Goal: Task Accomplishment & Management: Manage account settings

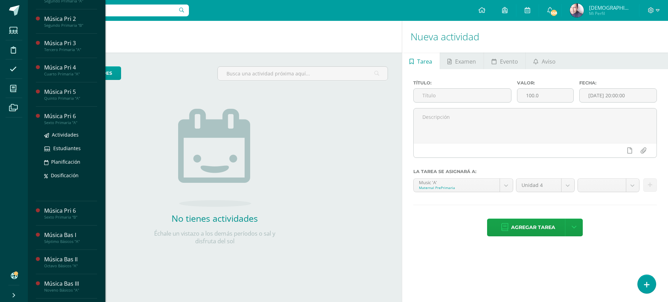
scroll to position [150, 0]
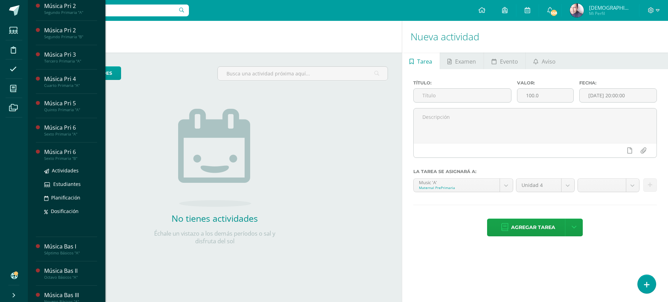
click at [55, 156] on div "Música Pri 6" at bounding box center [70, 152] width 53 height 8
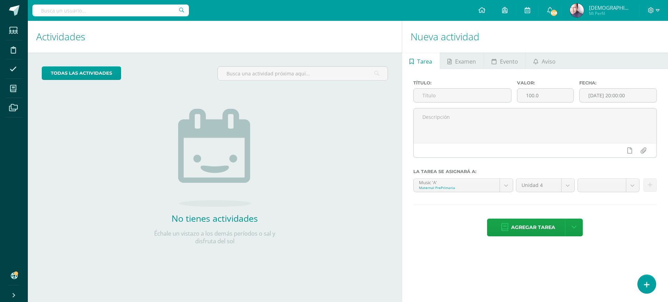
scroll to position [150, 0]
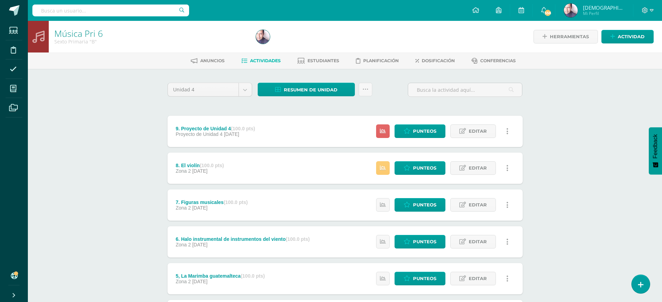
click at [121, 147] on div "Música Pri 6 Sexto Primaria "B" Herramientas Detalle de asistencias Actividad A…" at bounding box center [345, 255] width 634 height 468
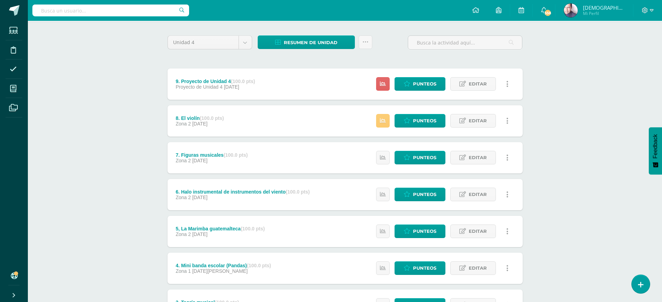
scroll to position [43, 0]
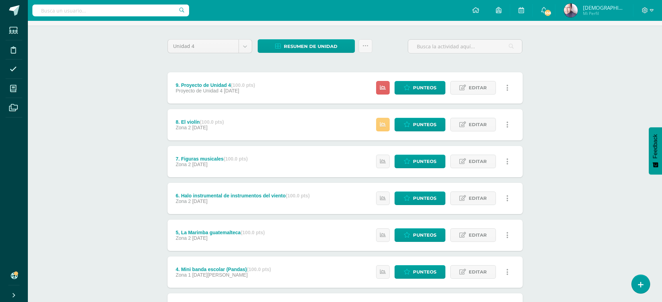
click at [122, 198] on div "Música Pri 6 Sexto Primaria "B" Herramientas Detalle de asistencias Actividad A…" at bounding box center [345, 211] width 634 height 468
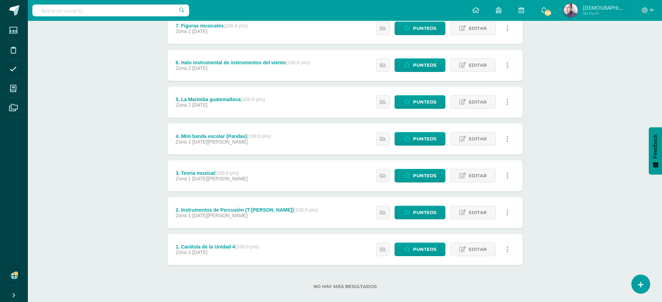
scroll to position [186, 0]
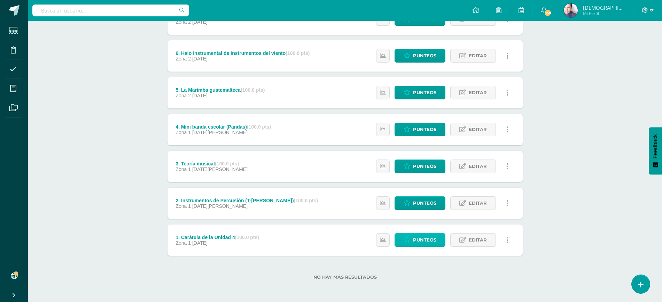
click at [422, 240] on span "Punteos" at bounding box center [424, 240] width 23 height 13
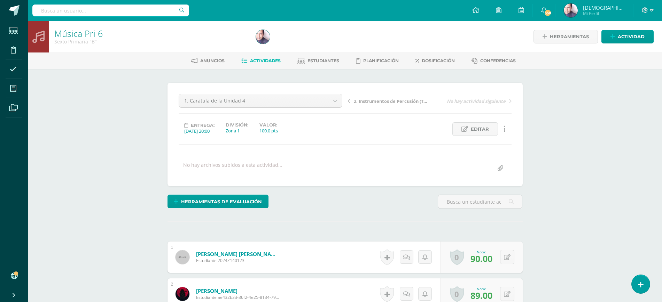
click at [369, 101] on span "2. Instrumentos de Percusión (T-[PERSON_NAME])" at bounding box center [391, 101] width 74 height 6
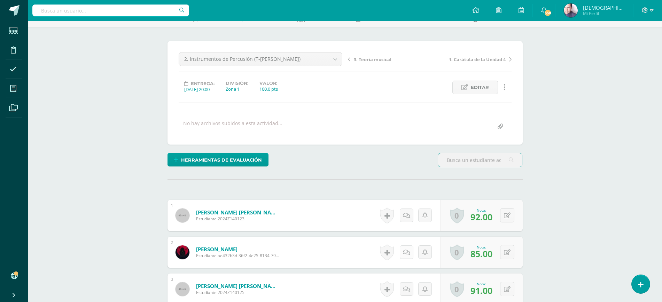
scroll to position [1, 0]
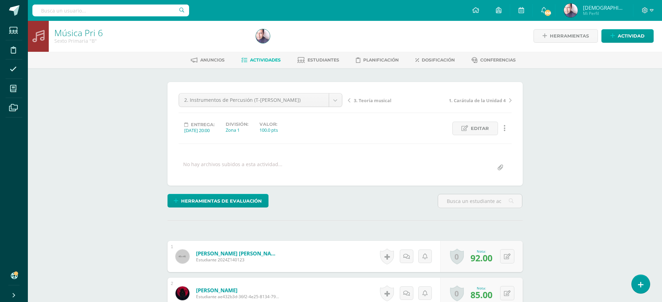
click at [368, 100] on span "3. Teoría musical" at bounding box center [373, 100] width 38 height 6
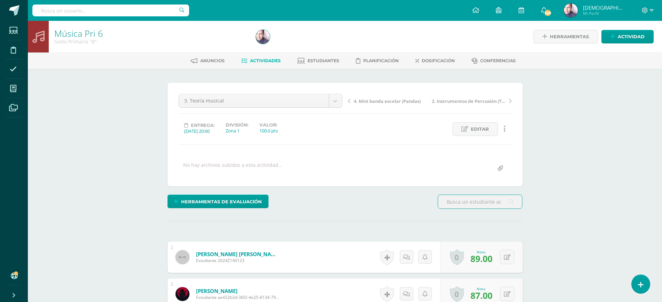
click at [373, 101] on span "4. Mini banda escolar (Pandas)" at bounding box center [387, 101] width 67 height 6
click at [373, 102] on span "5, La Marimba guatemalteca" at bounding box center [386, 101] width 64 height 6
click at [375, 101] on span "6. Halo instrumental de instrumentos del viento" at bounding box center [391, 101] width 74 height 6
click at [375, 102] on span "7. Figuras musicales" at bounding box center [376, 101] width 44 height 6
click at [367, 101] on span "8. El violín" at bounding box center [365, 101] width 22 height 6
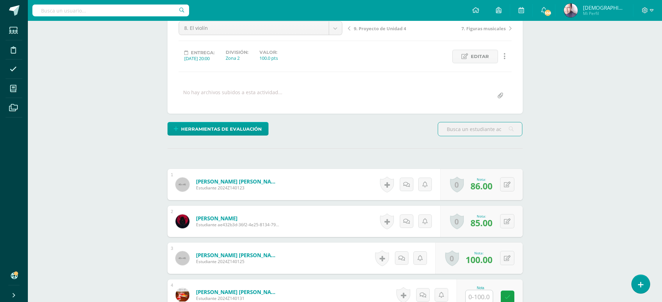
scroll to position [88, 0]
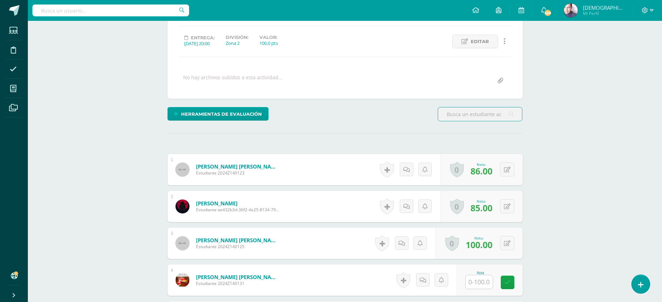
click at [481, 282] on input "text" at bounding box center [478, 283] width 27 height 14
type input "85"
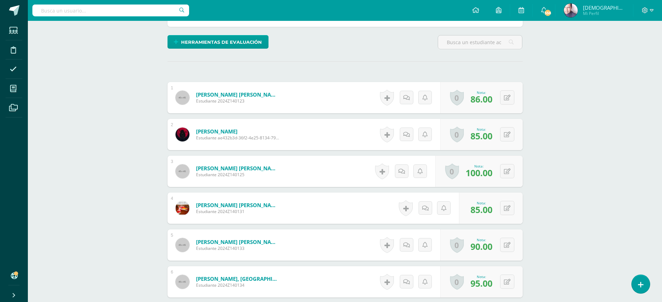
scroll to position [175, 0]
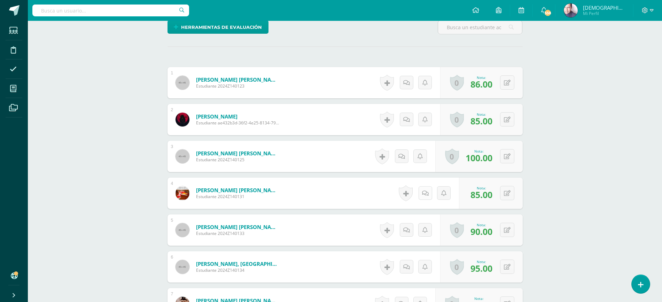
click at [427, 191] on icon at bounding box center [425, 194] width 7 height 6
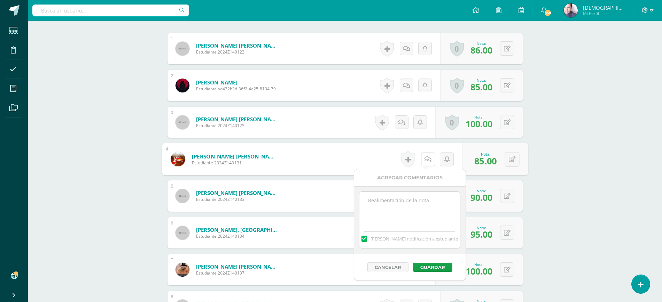
scroll to position [218, 0]
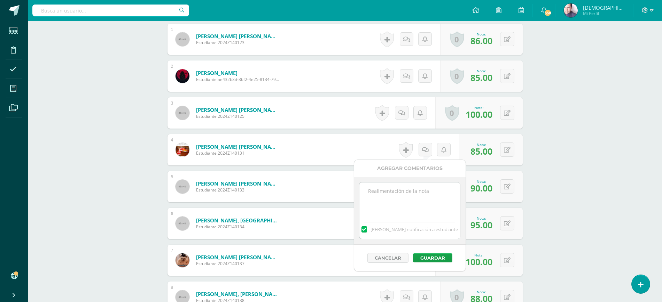
click at [367, 229] on label at bounding box center [364, 230] width 6 height 6
click at [0, 0] on input "[PERSON_NAME] notificación a estudiante" at bounding box center [0, 0] width 0 height 0
click at [385, 195] on textarea at bounding box center [409, 200] width 101 height 35
type textarea "E"
click at [391, 258] on button "Cancelar" at bounding box center [387, 258] width 41 height 10
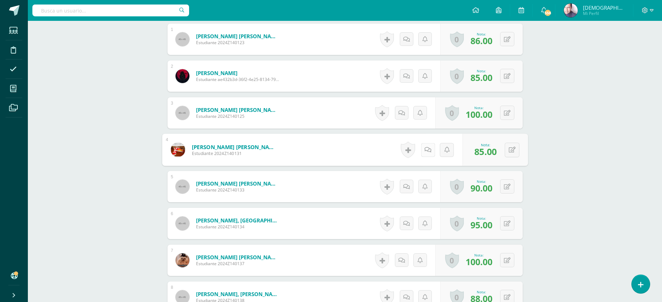
click at [425, 150] on icon at bounding box center [427, 150] width 7 height 6
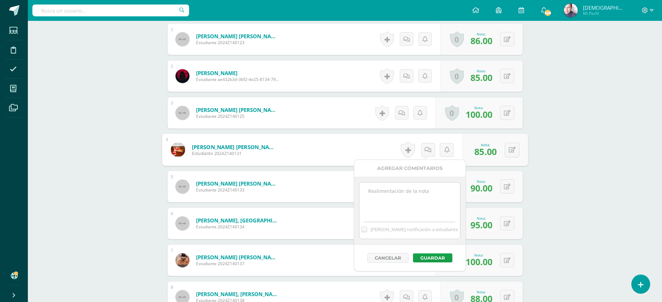
click at [404, 193] on textarea at bounding box center [409, 200] width 101 height 35
type textarea "Actividad se le envió por correo porque se tuvo que ir a su casa por lesión."
click at [433, 255] on button "Guardar" at bounding box center [432, 258] width 39 height 9
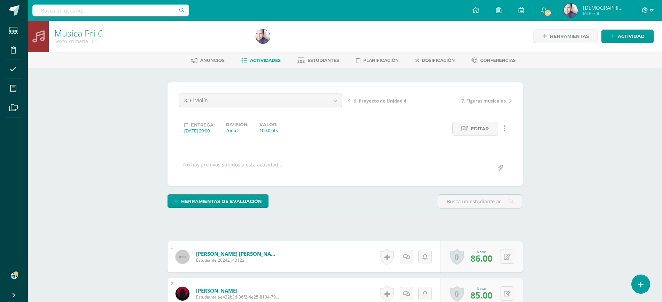
scroll to position [0, 0]
click at [375, 100] on span "9. Proyecto de Unidad 4" at bounding box center [380, 101] width 52 height 6
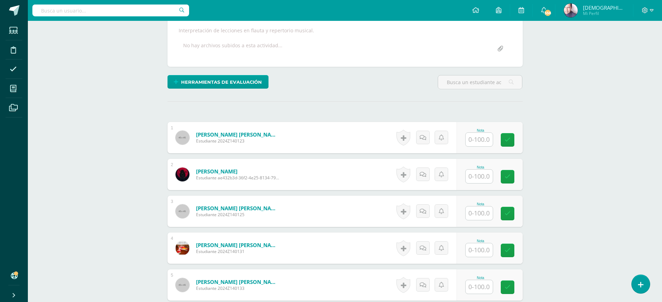
scroll to position [131, 0]
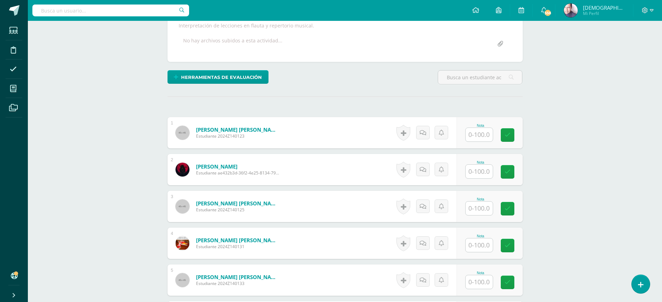
click at [480, 134] on input "text" at bounding box center [478, 135] width 27 height 14
type input "95"
type input "97"
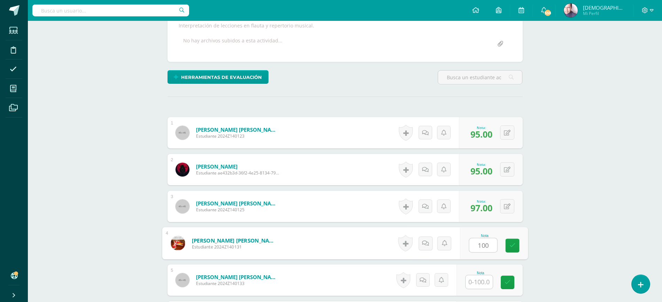
type input "100"
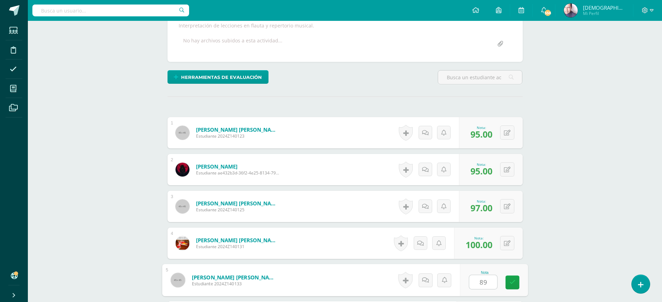
type input "89"
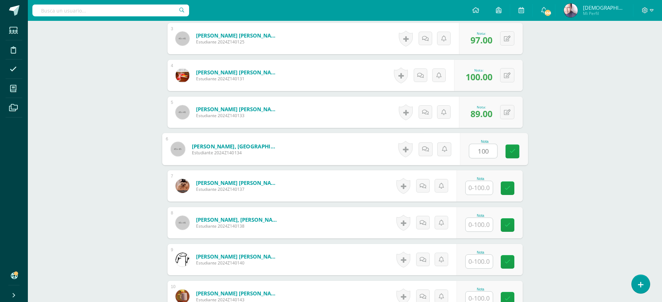
type input "100"
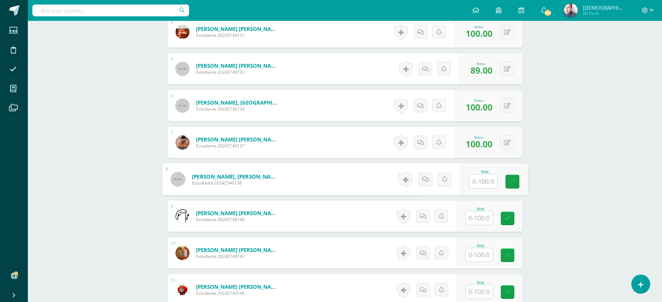
scroll to position [386, 0]
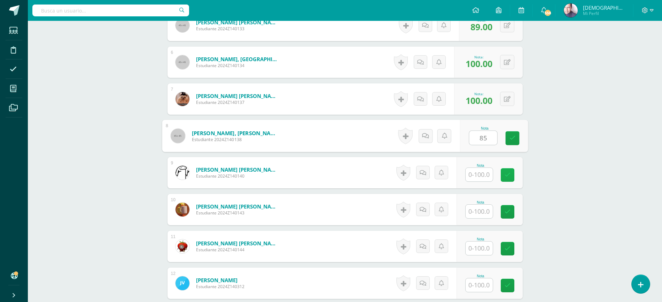
type input "85"
type input "100"
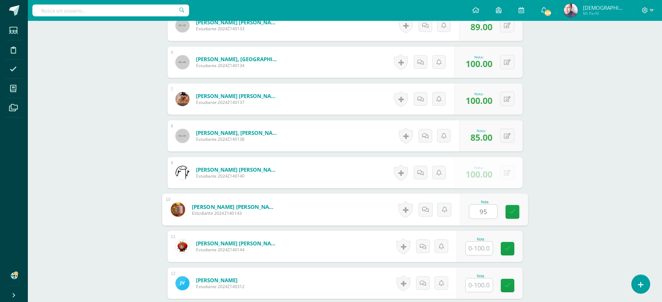
type input "95"
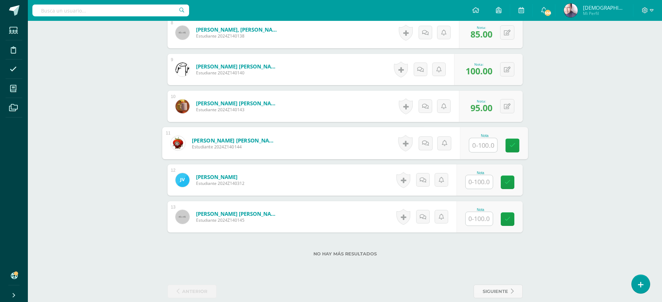
scroll to position [500, 0]
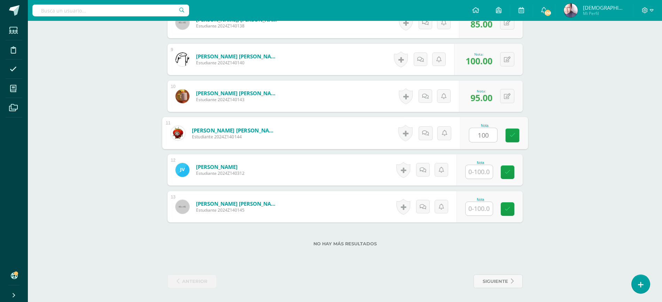
type input "100"
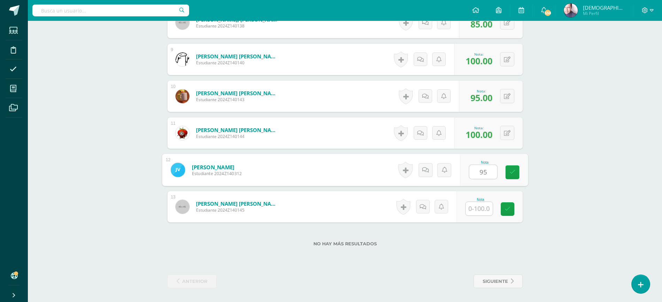
type input "95"
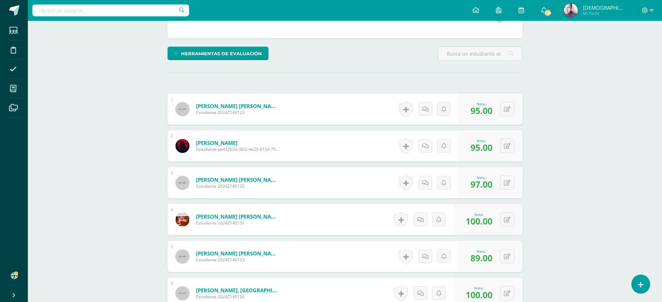
scroll to position [152, 0]
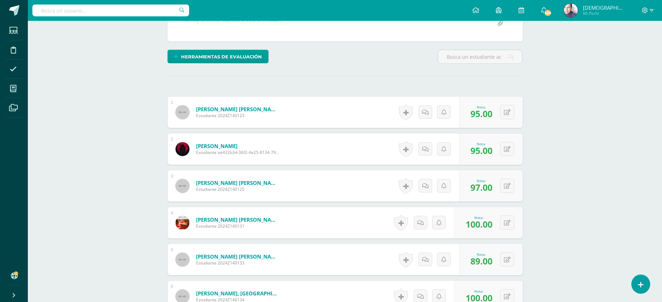
click at [127, 150] on div "Música Pri 6 Sexto Primaria "B" Herramientas Detalle de asistencias Actividad A…" at bounding box center [345, 259] width 634 height 781
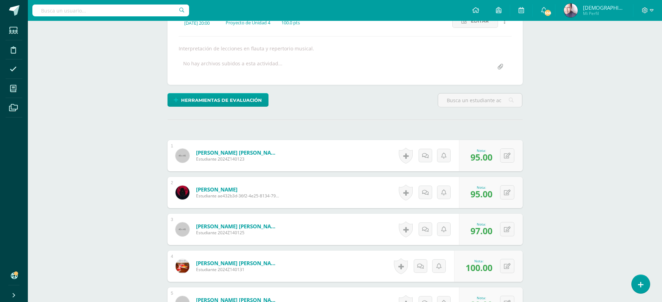
scroll to position [0, 0]
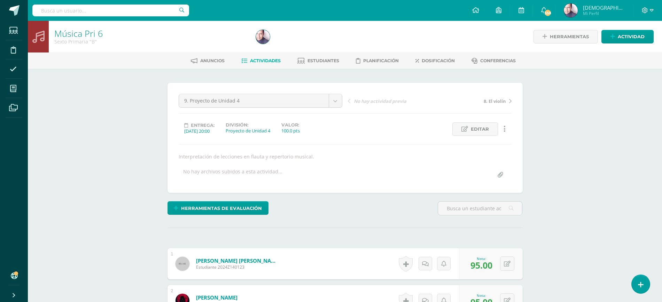
click at [262, 60] on span "Actividades" at bounding box center [265, 60] width 31 height 5
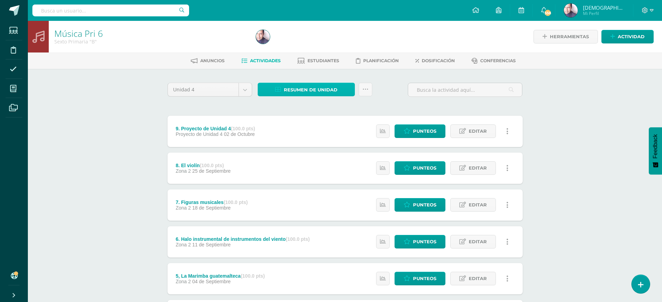
click at [308, 88] on span "Resumen de unidad" at bounding box center [311, 90] width 54 height 13
click at [307, 44] on link "Descargar como HTML" at bounding box center [306, 44] width 74 height 11
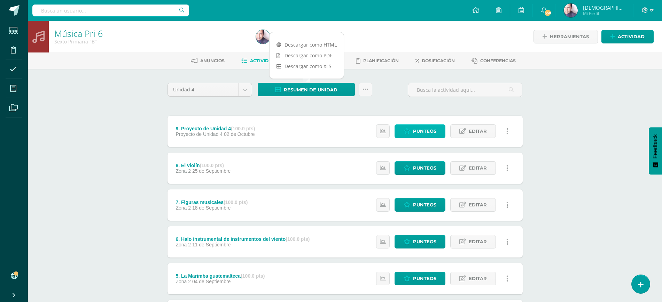
click at [423, 130] on span "Punteos" at bounding box center [424, 131] width 23 height 13
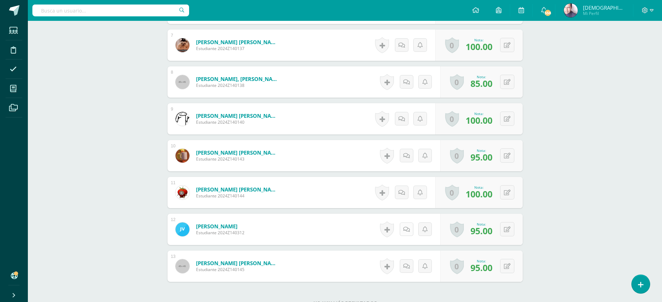
scroll to position [500, 0]
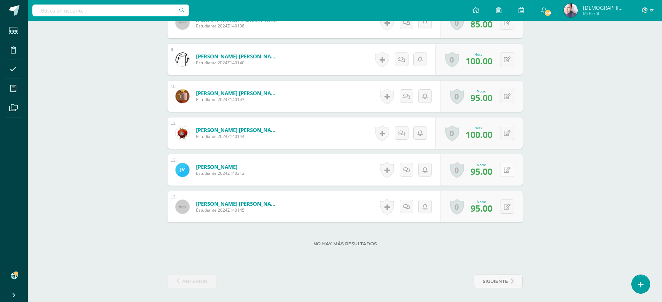
click at [504, 168] on div "0 [GEOGRAPHIC_DATA] Logros obtenidos Aún no hay logros agregados Nota: 95.00" at bounding box center [481, 170] width 82 height 31
click at [511, 170] on icon at bounding box center [511, 170] width 7 height 6
click at [508, 172] on icon at bounding box center [507, 170] width 7 height 6
type input "99"
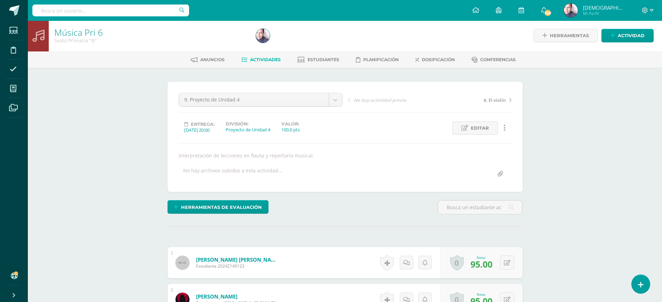
scroll to position [0, 0]
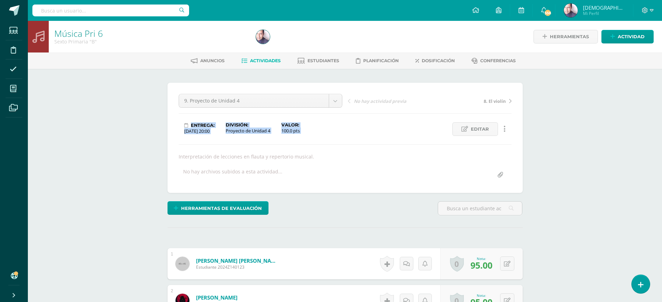
click at [487, 260] on span "95.00" at bounding box center [481, 266] width 22 height 12
click at [259, 60] on span "Actividades" at bounding box center [265, 60] width 31 height 5
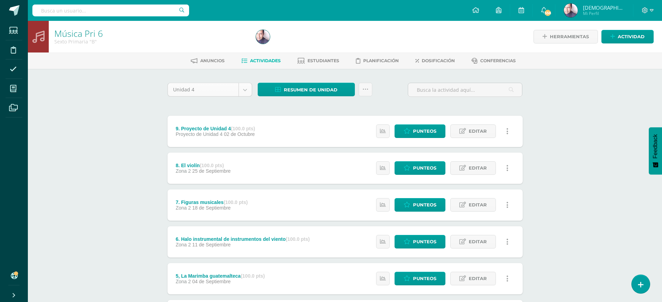
click at [247, 86] on body "Estudiantes Disciplina Asistencia Mis cursos Archivos Soporte Ayuda Reportar un…" at bounding box center [331, 244] width 662 height 489
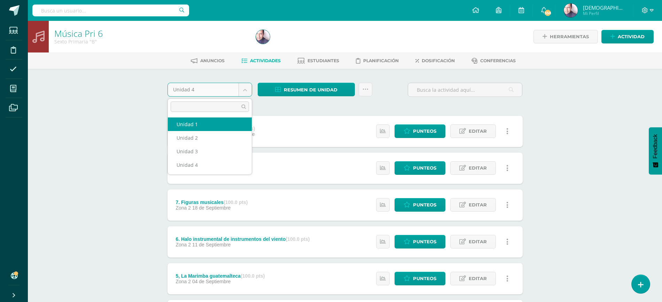
select select "Unidad 1"
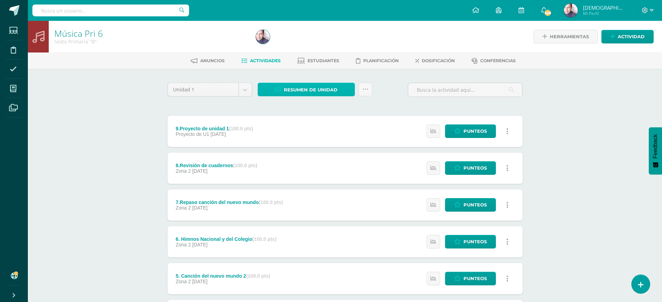
click at [303, 89] on span "Resumen de unidad" at bounding box center [311, 90] width 54 height 13
click at [305, 45] on link "Descargar como HTML" at bounding box center [306, 44] width 74 height 11
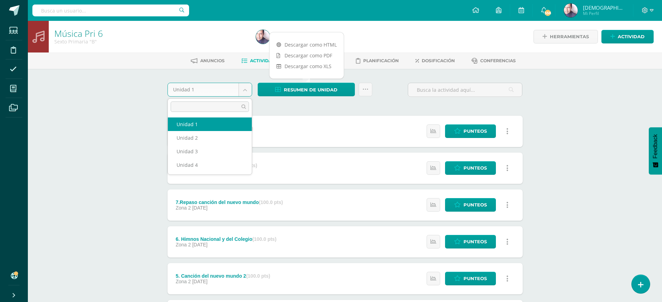
click at [244, 89] on body "Estudiantes Disciplina Asistencia Mis cursos Archivos Soporte Ayuda Reportar un…" at bounding box center [331, 244] width 662 height 489
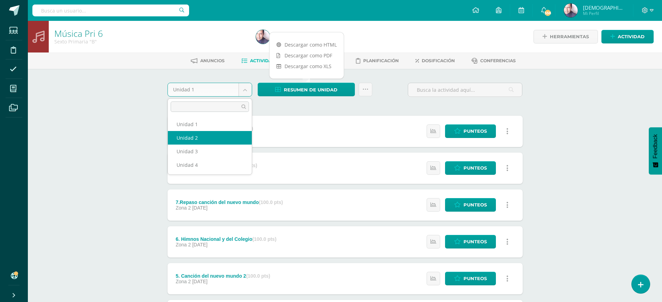
select select "Unidad 2"
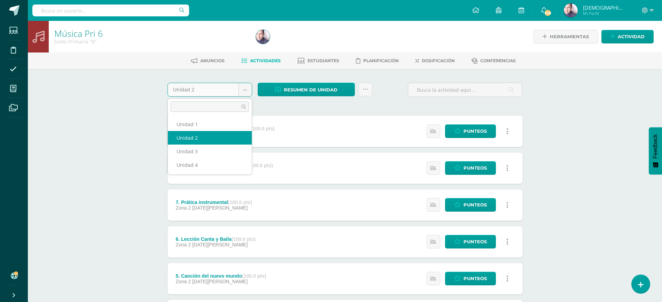
click at [247, 90] on body "Estudiantes Disciplina Asistencia Mis cursos Archivos Soporte Ayuda Reportar un…" at bounding box center [331, 244] width 662 height 489
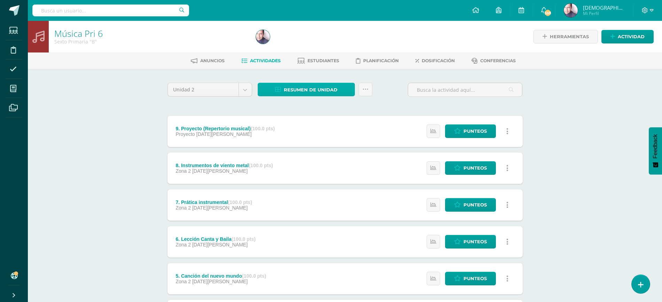
click at [295, 88] on body "Estudiantes Disciplina Asistencia Mis cursos Archivos Soporte Ayuda Reportar un…" at bounding box center [331, 244] width 662 height 489
click at [296, 88] on span "Resumen de unidad" at bounding box center [311, 90] width 54 height 13
click at [302, 40] on link "Descargar como HTML" at bounding box center [306, 44] width 74 height 11
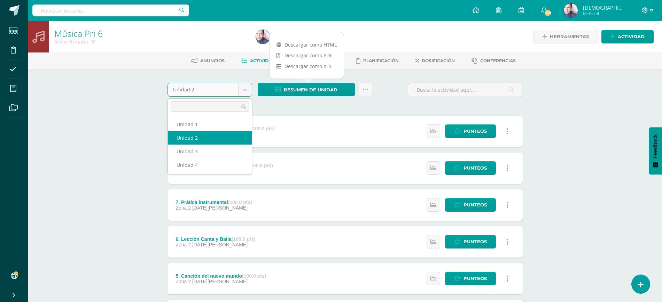
click at [247, 89] on body "Estudiantes Disciplina Asistencia Mis cursos Archivos Soporte Ayuda Reportar un…" at bounding box center [331, 244] width 662 height 489
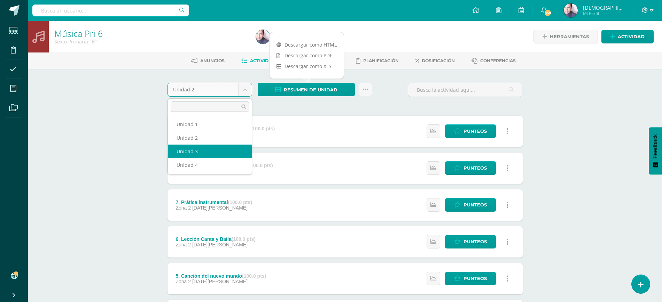
select select "Unidad 3"
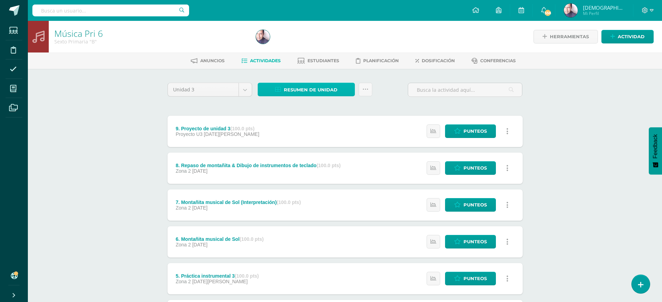
click at [308, 89] on span "Resumen de unidad" at bounding box center [311, 90] width 54 height 13
click at [309, 44] on link "Descargar como HTML" at bounding box center [306, 44] width 74 height 11
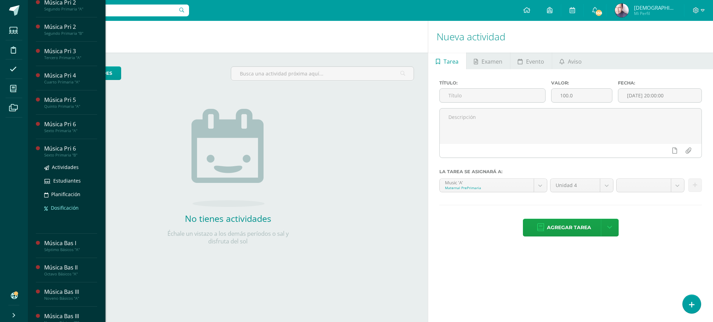
scroll to position [191, 0]
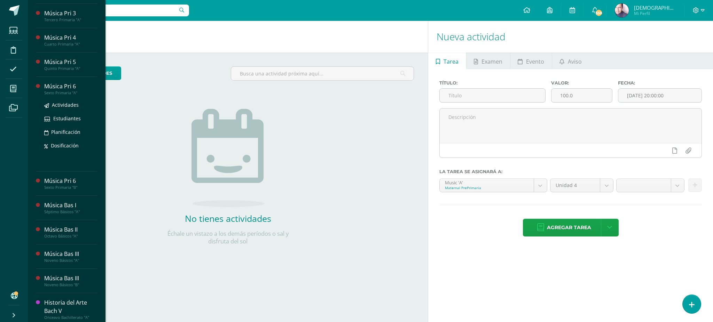
click at [57, 90] on div "Música Pri 6" at bounding box center [70, 86] width 53 height 8
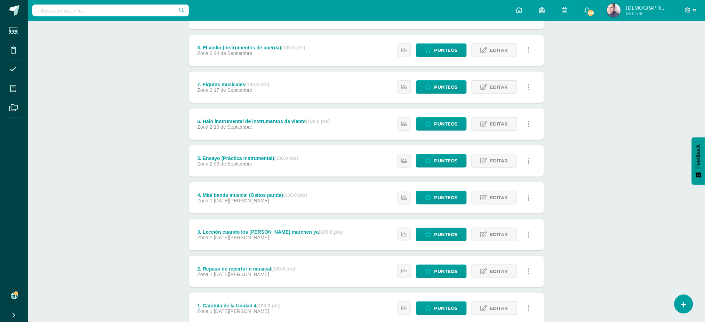
scroll to position [166, 0]
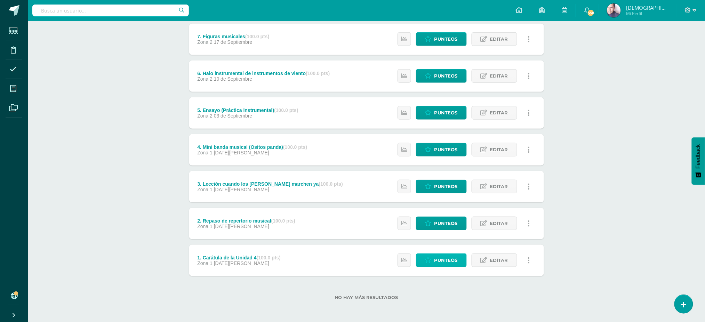
click at [446, 260] on span "Punteos" at bounding box center [446, 260] width 23 height 13
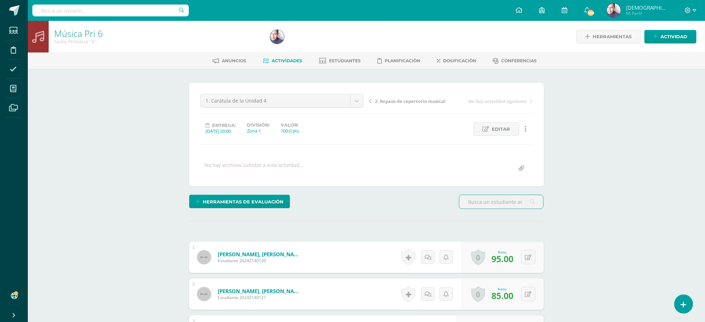
click at [401, 101] on span "2. Repaso de repertorio musical" at bounding box center [410, 101] width 71 height 6
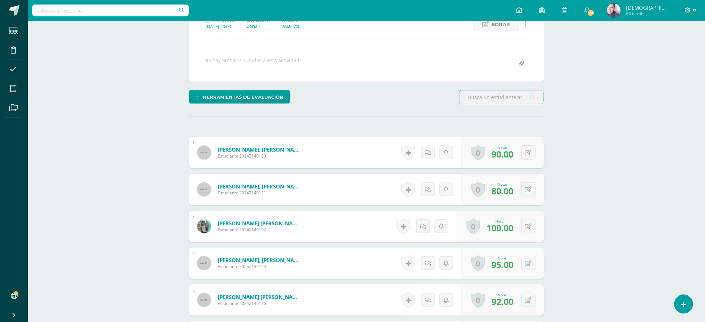
scroll to position [50, 0]
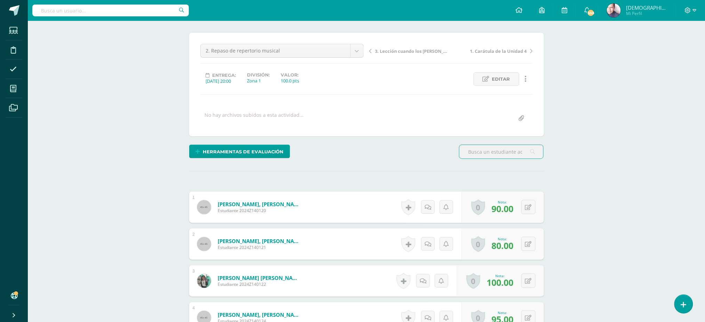
click at [415, 50] on span "3. Lección cuando los [PERSON_NAME] marchen ya" at bounding box center [412, 51] width 74 height 6
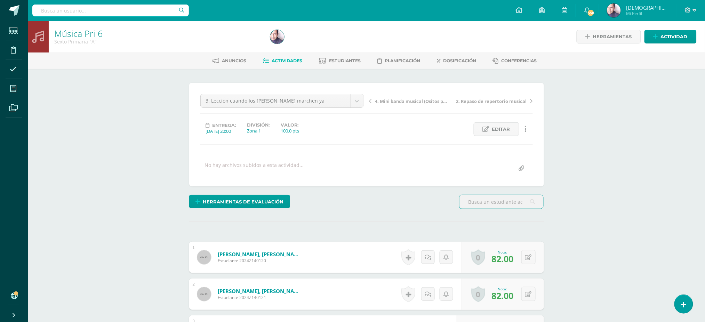
click at [394, 101] on span "4. Mini banda musical (Ositos panda)" at bounding box center [412, 101] width 74 height 6
click at [395, 101] on span "5. Ensayo (Práctica instrumental)" at bounding box center [411, 101] width 73 height 6
click at [411, 101] on span "6. Halo instrumental de instrumentos de viento" at bounding box center [412, 101] width 74 height 6
click at [394, 37] on div at bounding box center [377, 37] width 219 height 32
drag, startPoint x: 139, startPoint y: 163, endPoint x: 179, endPoint y: 189, distance: 47.0
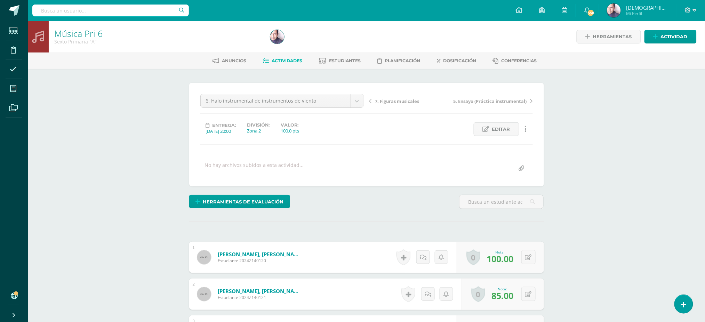
click at [393, 100] on span "7. Figuras musicales" at bounding box center [397, 101] width 44 height 6
click at [476, 99] on span "6. Halo instrumental de instrumentos de viento" at bounding box center [490, 101] width 74 height 6
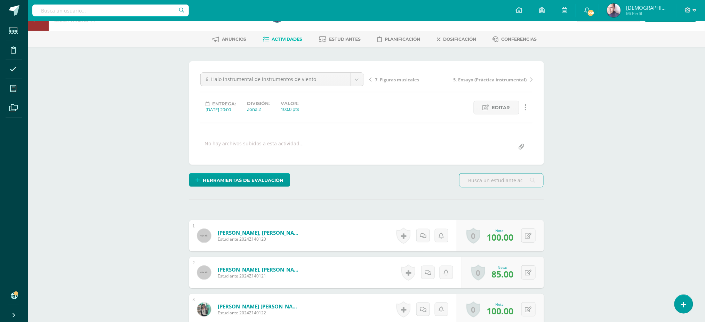
scroll to position [13, 0]
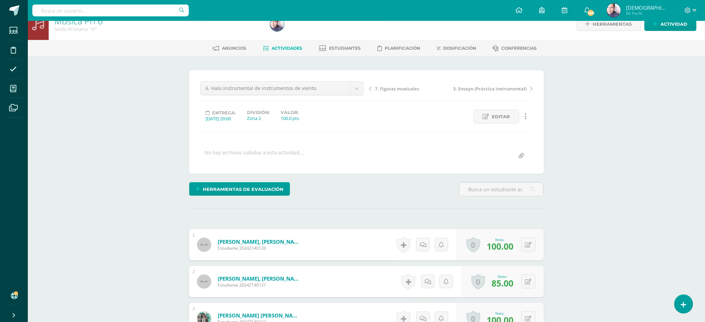
click at [391, 86] on span "7. Figuras musicales" at bounding box center [397, 89] width 44 height 6
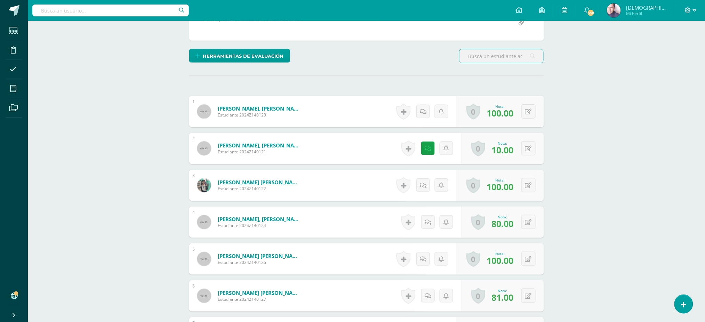
scroll to position [142, 0]
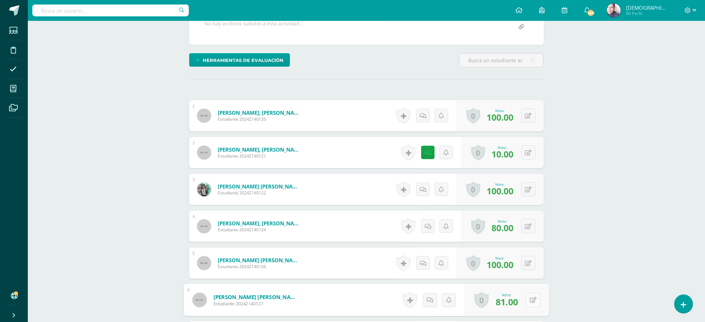
click at [528, 300] on button at bounding box center [533, 300] width 15 height 15
type input "78"
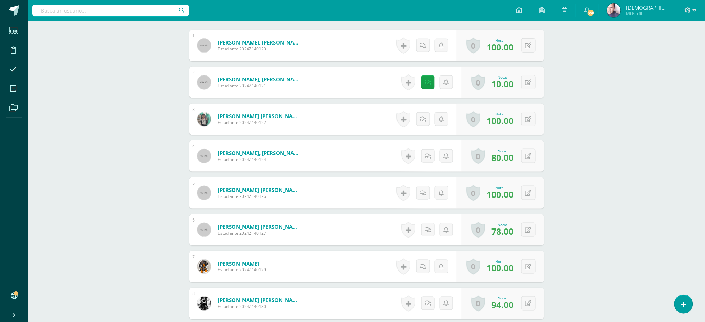
scroll to position [217, 0]
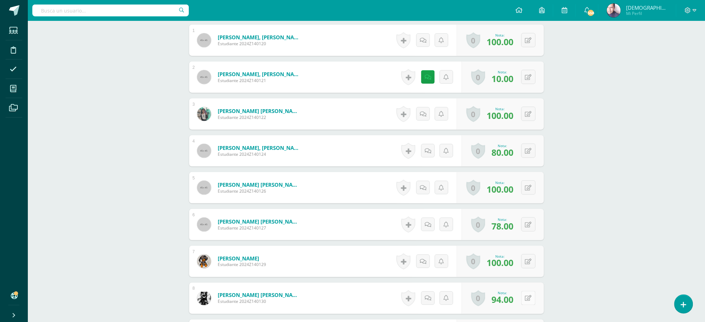
click at [528, 299] on button at bounding box center [529, 298] width 14 height 14
type input "95"
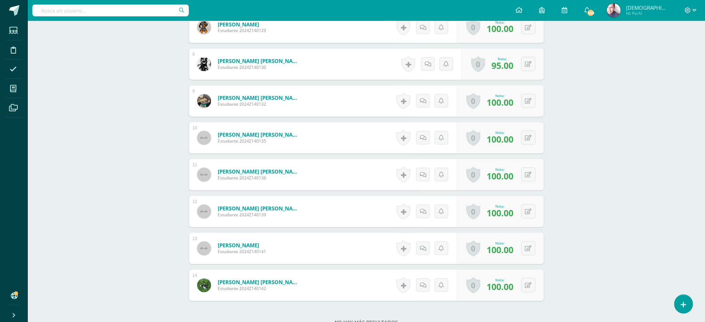
scroll to position [498, 0]
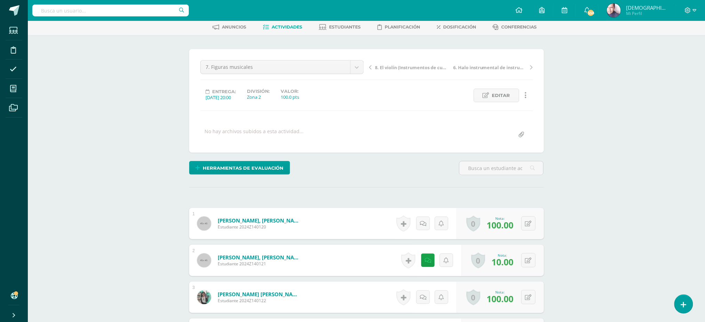
scroll to position [0, 0]
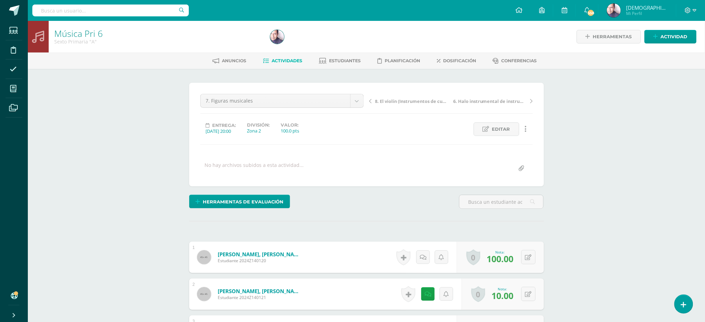
click at [409, 100] on span "8. El violín (Instrumentos de cuerda)" at bounding box center [412, 101] width 74 height 6
click at [395, 99] on span "9. Proyecto de unidad 4" at bounding box center [401, 101] width 52 height 6
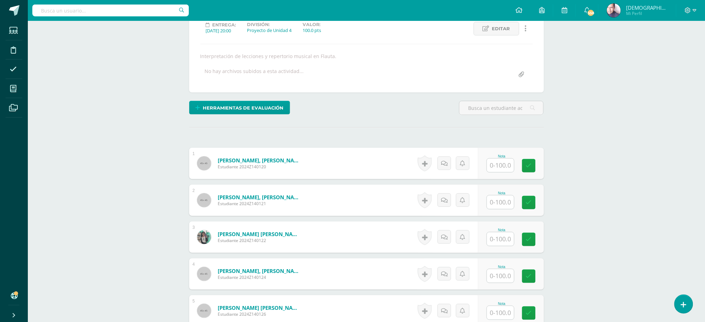
scroll to position [186, 0]
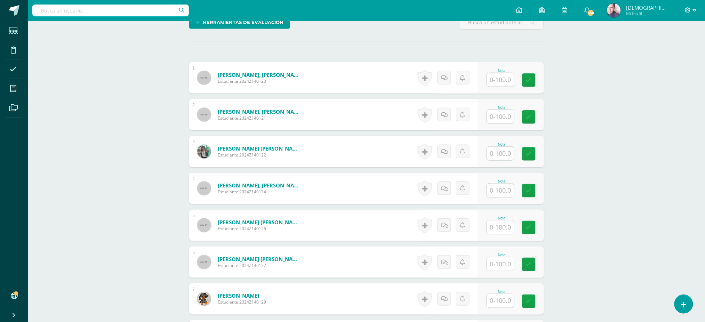
click at [500, 80] on input "text" at bounding box center [500, 80] width 27 height 14
type input "75"
type input "70"
click at [508, 155] on input "text" at bounding box center [505, 154] width 28 height 14
type input "100"
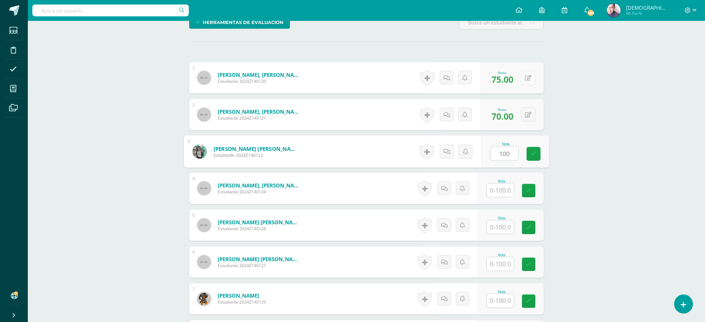
click at [527, 77] on button at bounding box center [529, 78] width 14 height 14
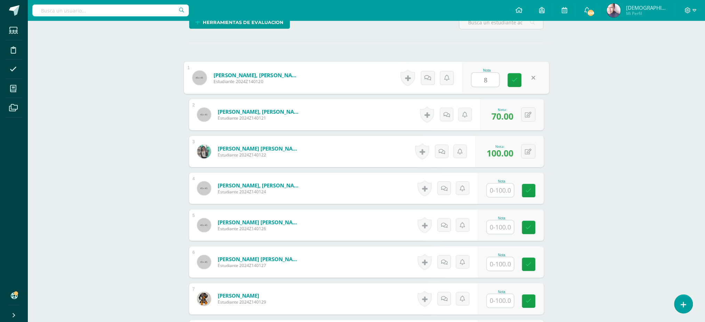
type input "80"
click at [508, 191] on input "text" at bounding box center [500, 191] width 27 height 14
type input "90"
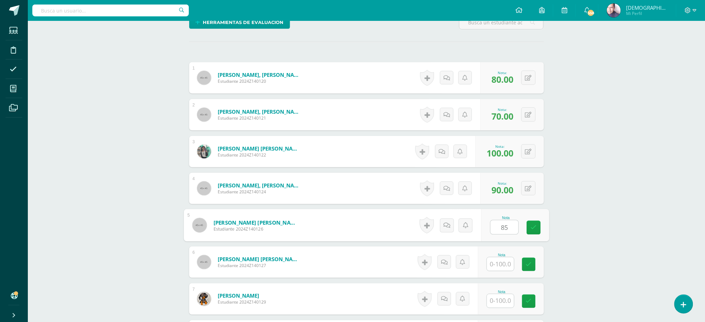
type input "85"
type input "80"
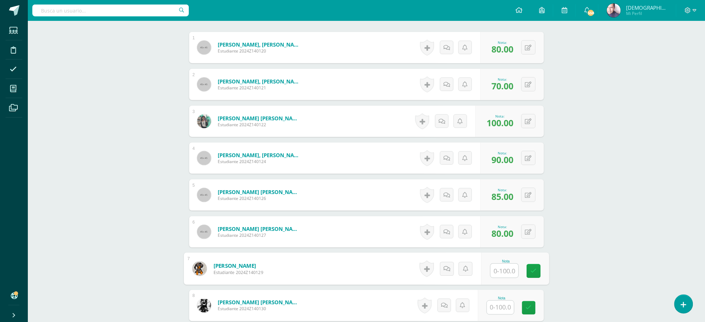
scroll to position [279, 0]
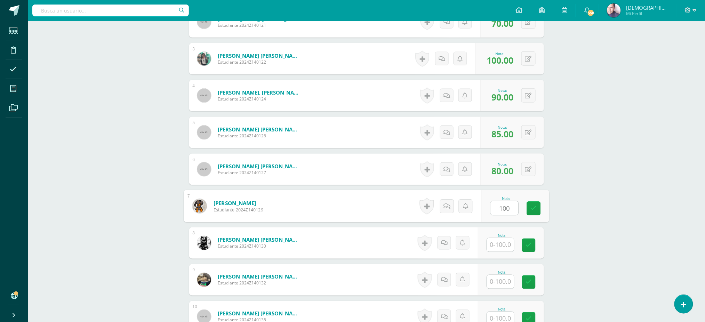
type input "100"
type input "85"
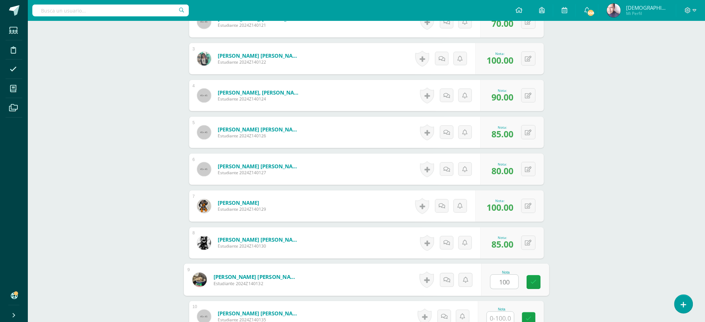
type input "100"
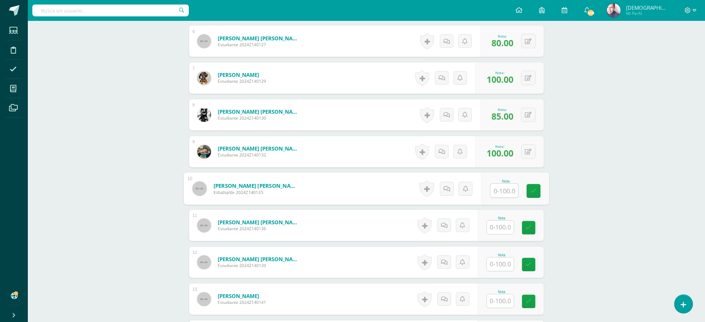
scroll to position [421, 0]
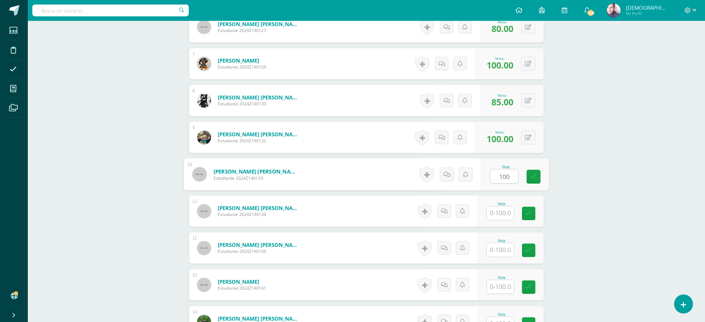
type input "100"
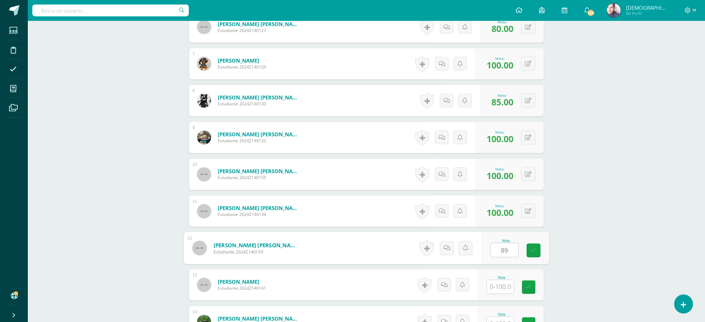
type input "89"
type input "9"
type input "89"
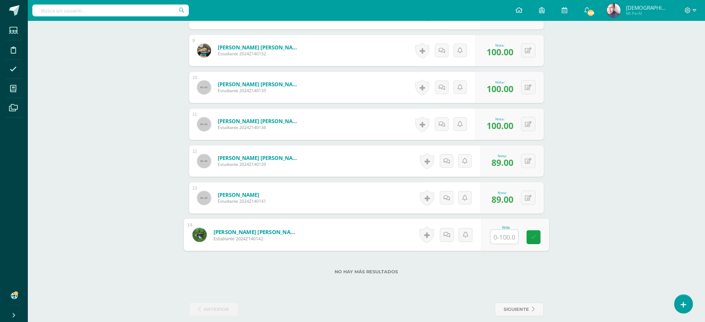
scroll to position [517, 0]
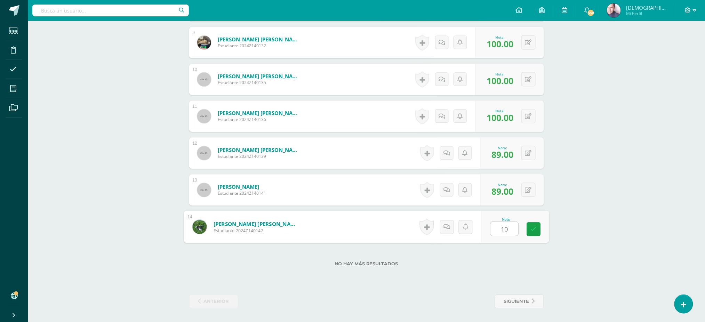
type input "100"
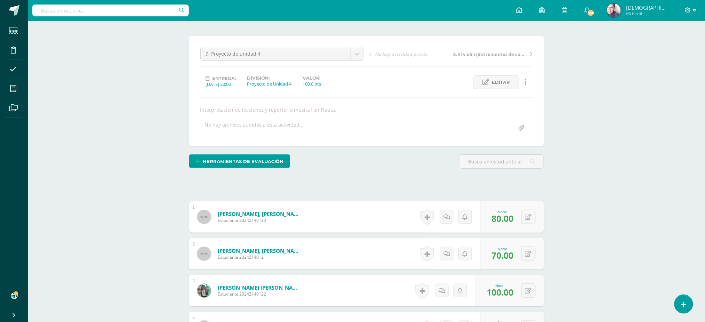
scroll to position [0, 0]
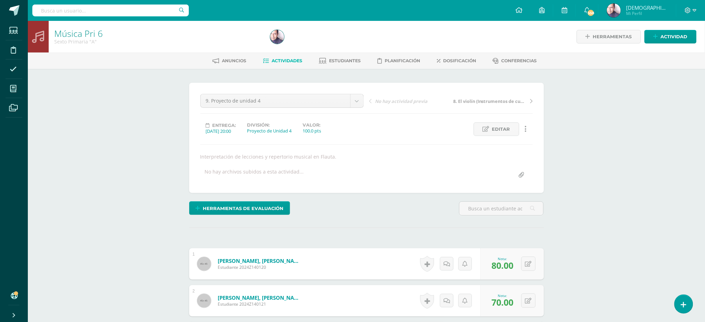
click at [289, 58] on span "Actividades" at bounding box center [287, 60] width 31 height 5
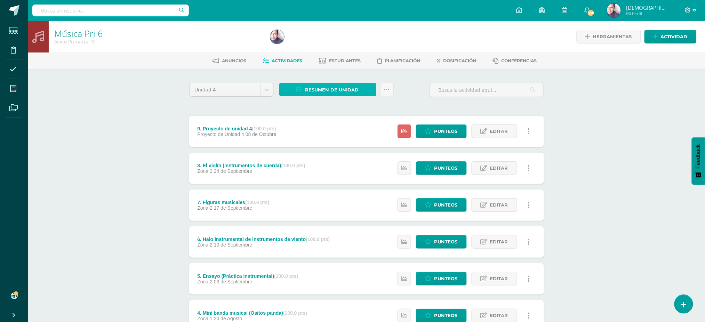
click at [333, 87] on span "Resumen de unidad" at bounding box center [333, 90] width 54 height 13
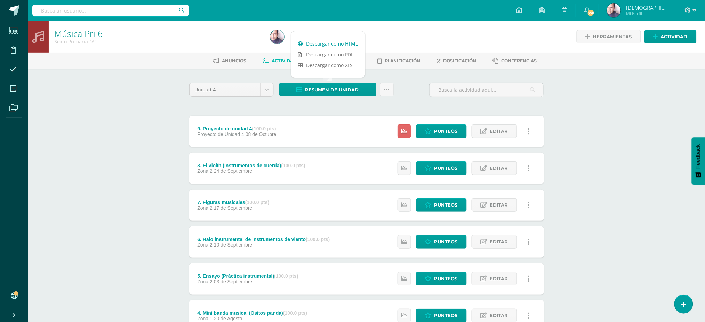
click at [320, 42] on link "Descargar como HTML" at bounding box center [328, 43] width 74 height 11
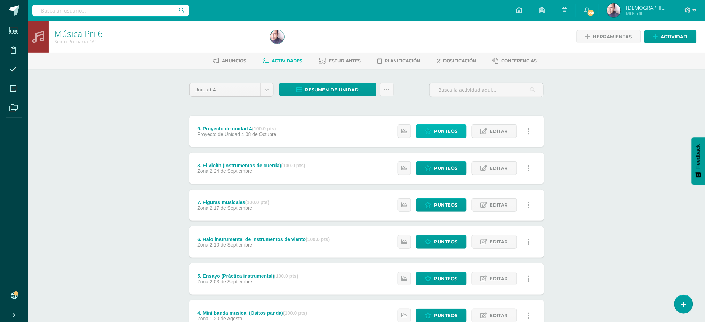
click at [438, 128] on span "Punteos" at bounding box center [446, 131] width 23 height 13
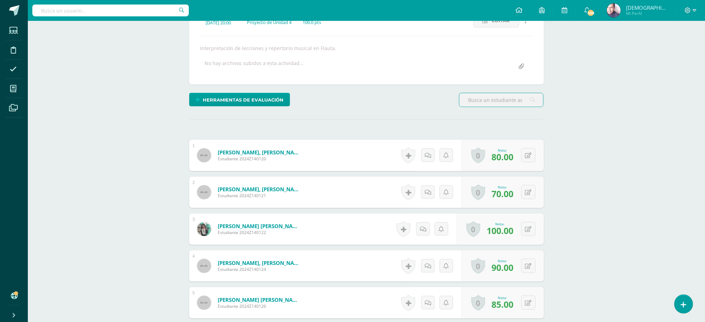
scroll to position [140, 0]
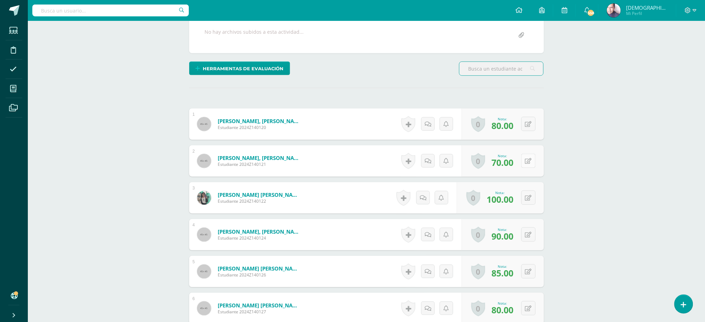
click at [530, 161] on icon at bounding box center [528, 161] width 7 height 6
type input "60"
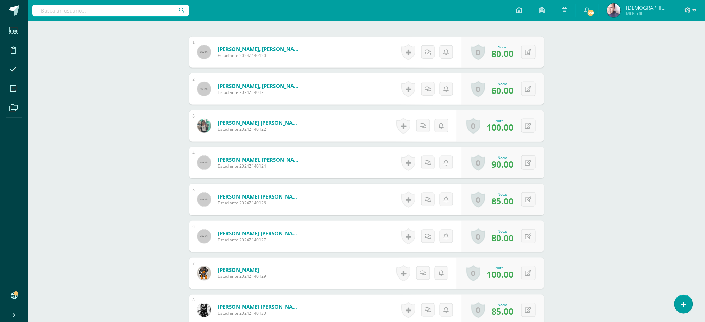
scroll to position [232, 0]
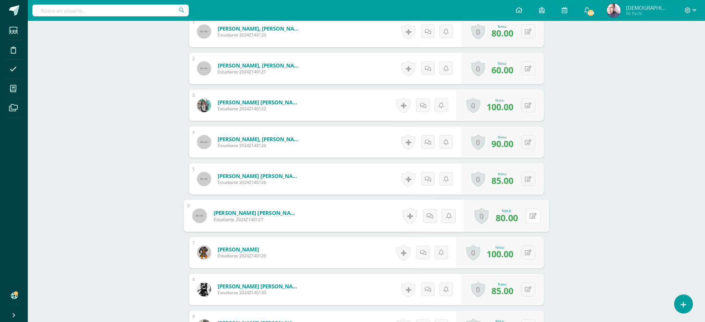
click at [528, 215] on button at bounding box center [533, 216] width 15 height 15
type input "70"
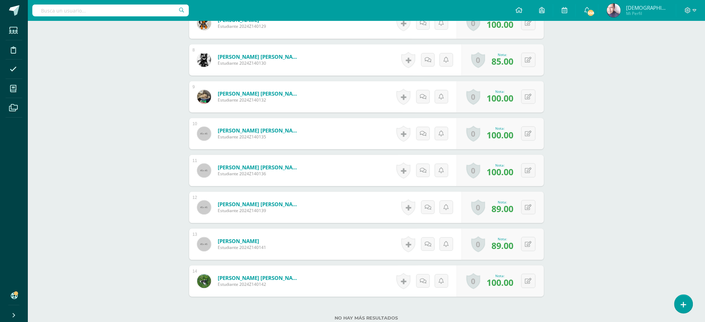
scroll to position [465, 0]
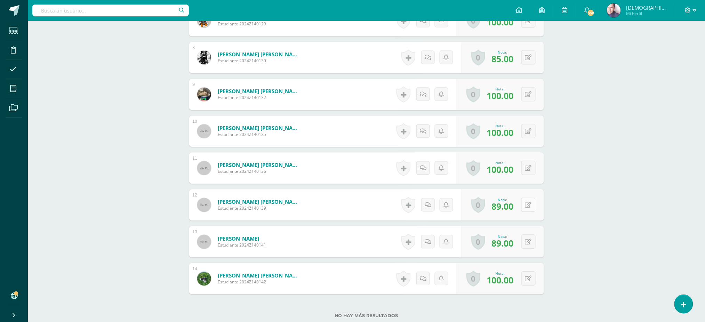
click at [528, 204] on button at bounding box center [529, 205] width 14 height 14
type input "85"
click at [529, 243] on button at bounding box center [533, 242] width 15 height 15
type input "85"
click at [532, 204] on button at bounding box center [529, 205] width 14 height 14
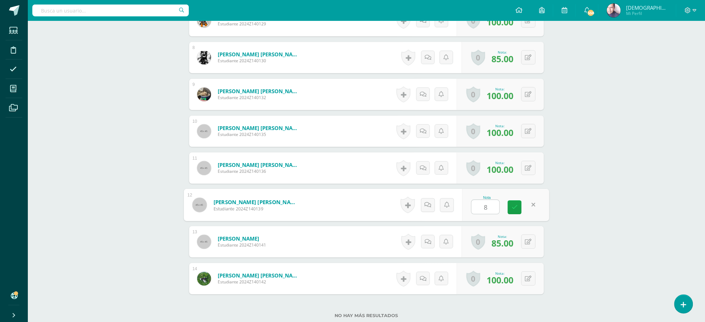
type input "80"
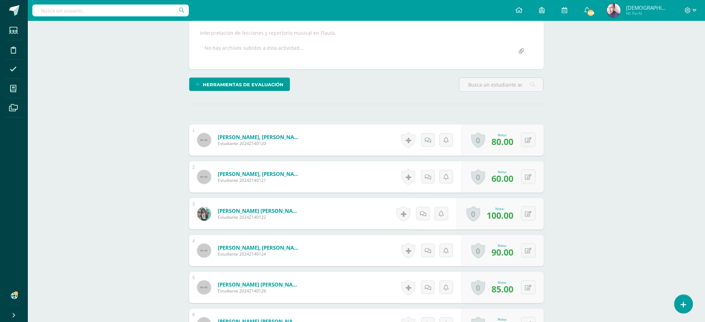
scroll to position [140, 0]
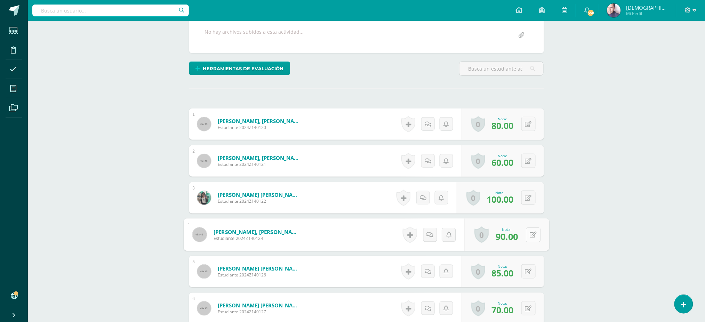
click at [530, 235] on icon at bounding box center [533, 235] width 7 height 6
type input "85"
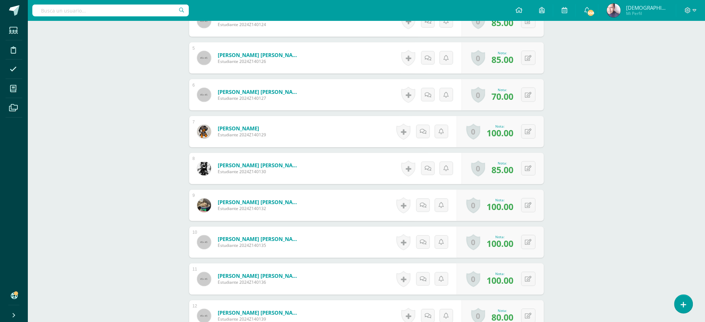
scroll to position [400, 0]
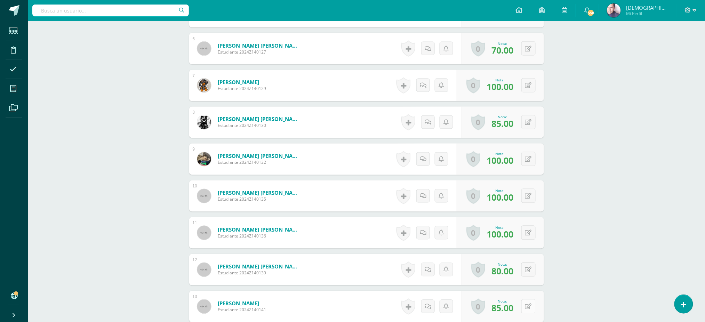
click at [530, 304] on icon at bounding box center [528, 307] width 7 height 6
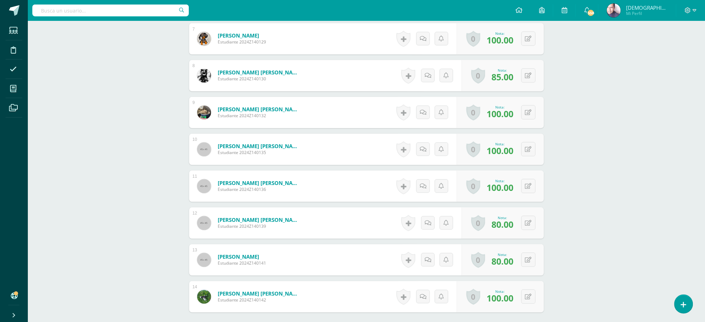
scroll to position [493, 0]
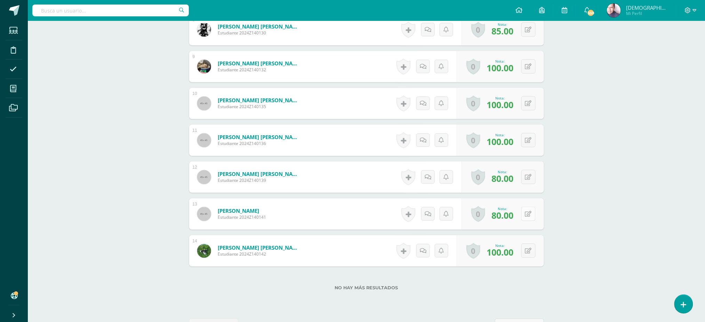
click at [530, 213] on icon at bounding box center [528, 214] width 7 height 6
click at [527, 213] on button at bounding box center [529, 214] width 14 height 14
type input "92"
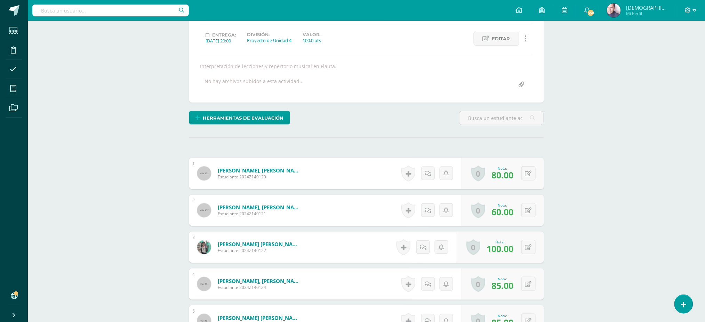
scroll to position [0, 0]
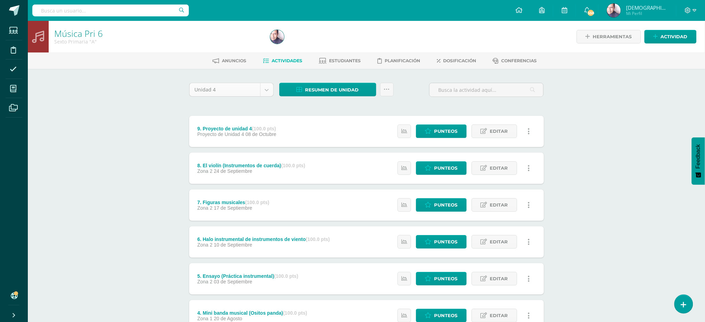
click at [266, 89] on body "Estudiantes Disciplina Asistencia Mis cursos Archivos Soporte Ayuda Reportar un…" at bounding box center [352, 244] width 705 height 489
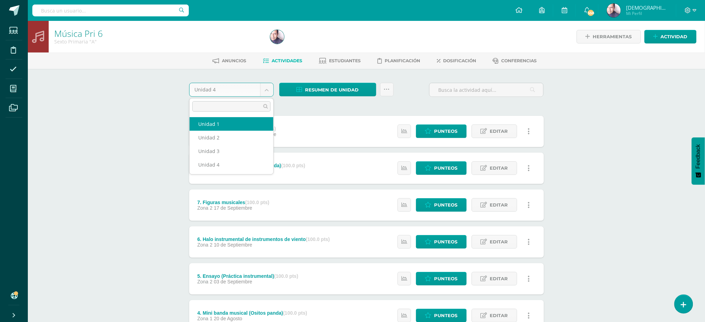
select select "Unidad 1"
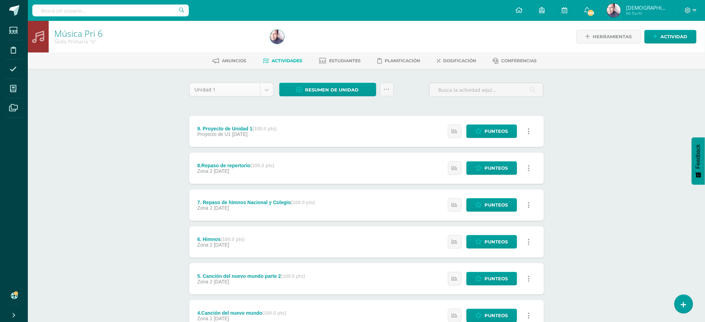
click at [266, 88] on body "Estudiantes Disciplina Asistencia Mis cursos Archivos Soporte Ayuda Reportar un…" at bounding box center [352, 244] width 705 height 489
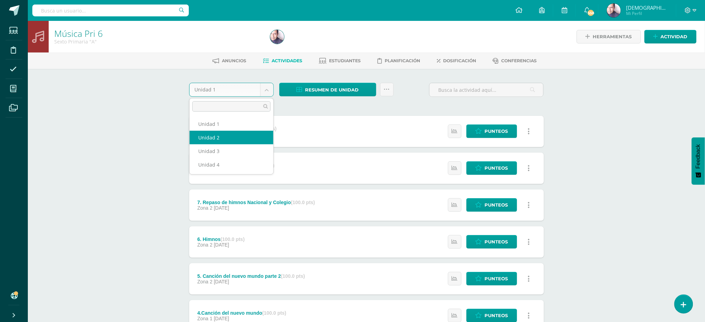
select select "Unidad 2"
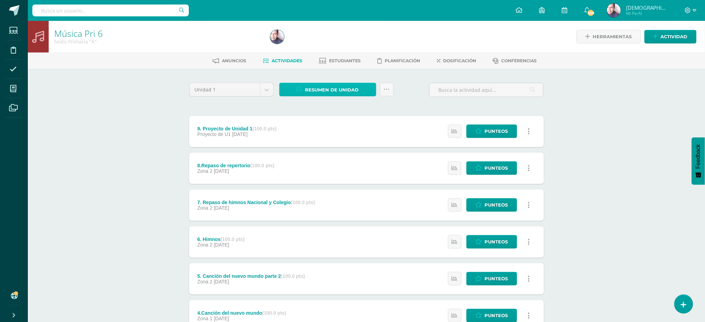
click at [325, 87] on span "Resumen de unidad" at bounding box center [333, 90] width 54 height 13
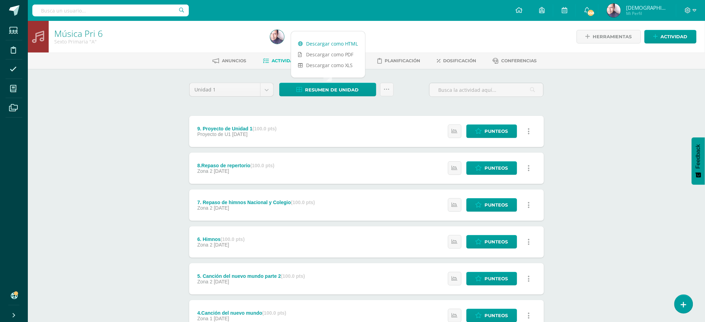
click at [317, 43] on link "Descargar como HTML" at bounding box center [328, 43] width 74 height 11
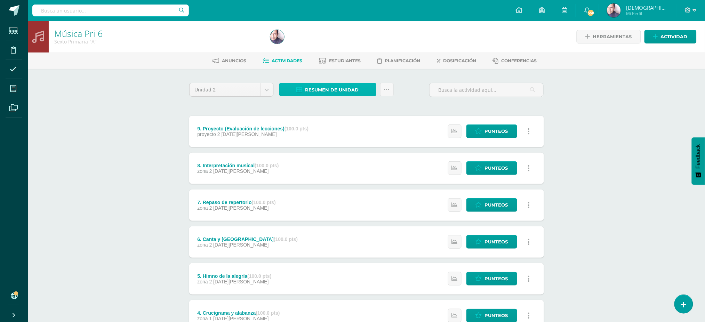
click at [323, 93] on span "Resumen de unidad" at bounding box center [333, 90] width 54 height 13
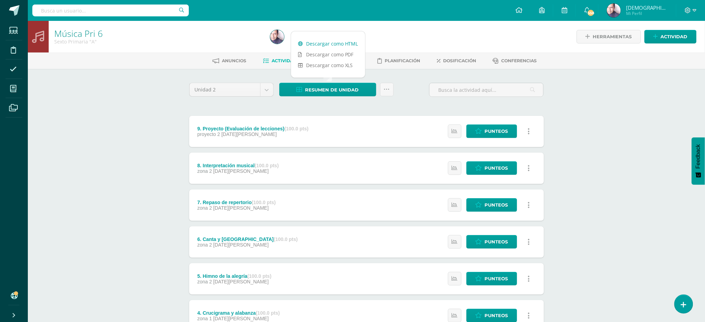
click at [326, 43] on link "Descargar como HTML" at bounding box center [328, 43] width 74 height 11
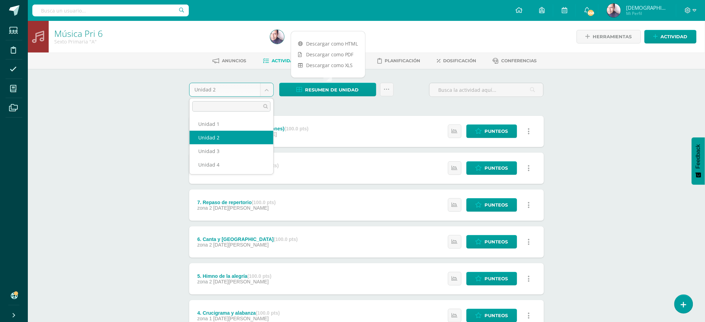
click at [269, 88] on body "Estudiantes Disciplina Asistencia Mis cursos Archivos Soporte Ayuda Reportar un…" at bounding box center [352, 244] width 705 height 489
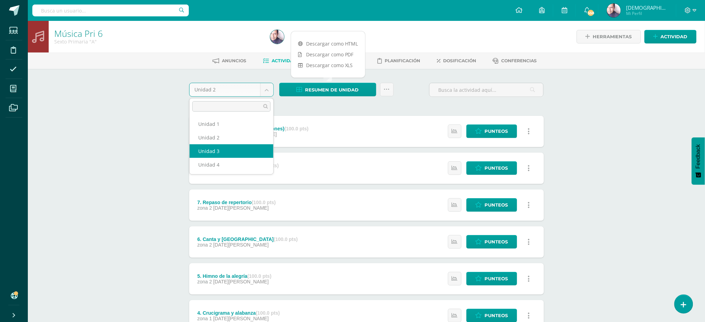
select select "Unidad 3"
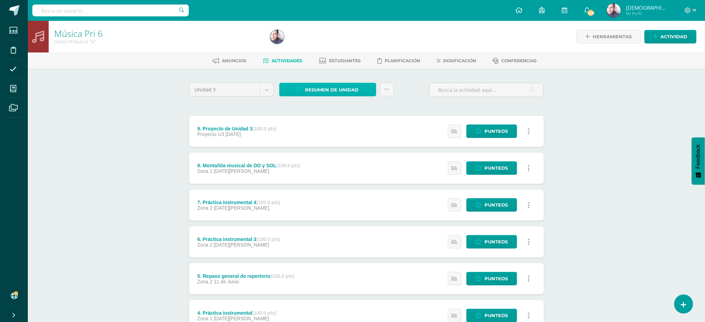
click at [324, 88] on span "Resumen de unidad" at bounding box center [333, 90] width 54 height 13
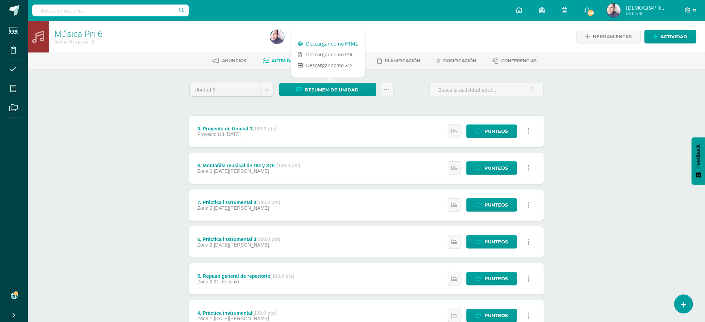
click at [322, 42] on link "Descargar como HTML" at bounding box center [328, 43] width 74 height 11
